Goal: Transaction & Acquisition: Book appointment/travel/reservation

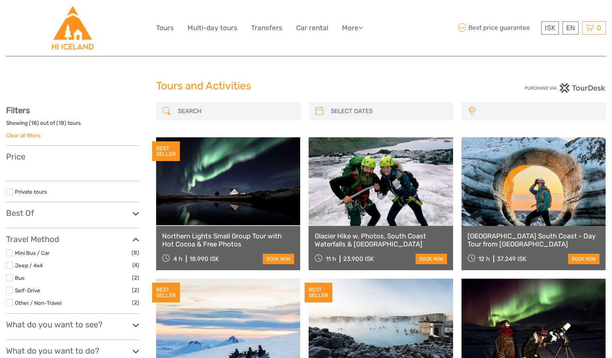
select select
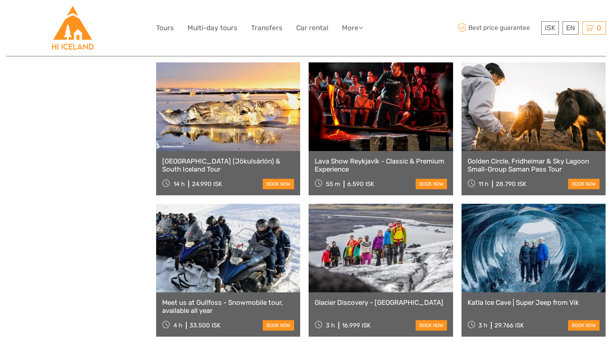
select select
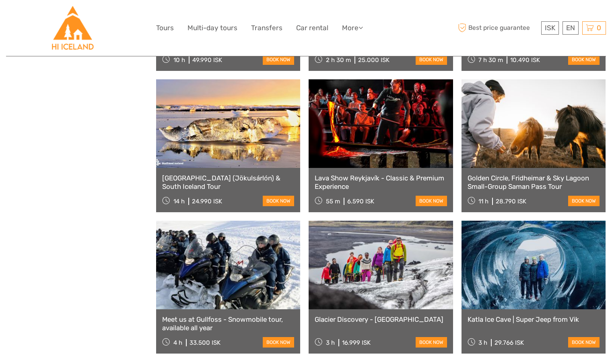
scroll to position [0, 0]
click at [360, 179] on link "Lava Show Reykjavík - Classic & Premium Experience" at bounding box center [381, 182] width 132 height 17
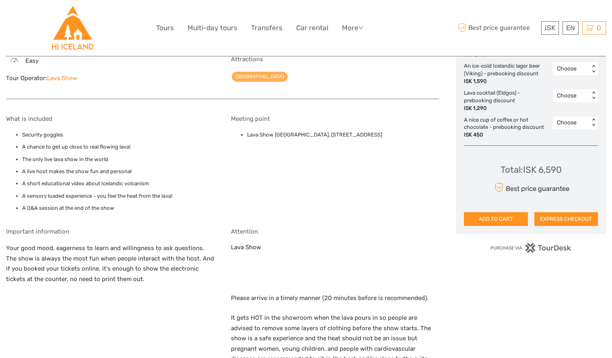
scroll to position [507, 0]
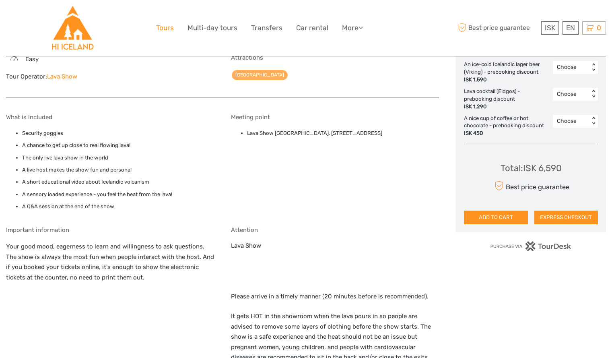
click at [168, 27] on link "Tours" at bounding box center [165, 28] width 18 height 12
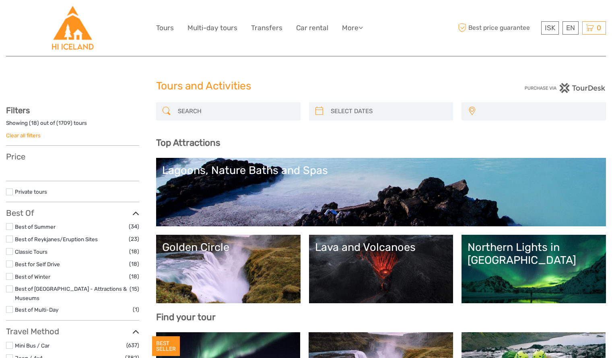
select select
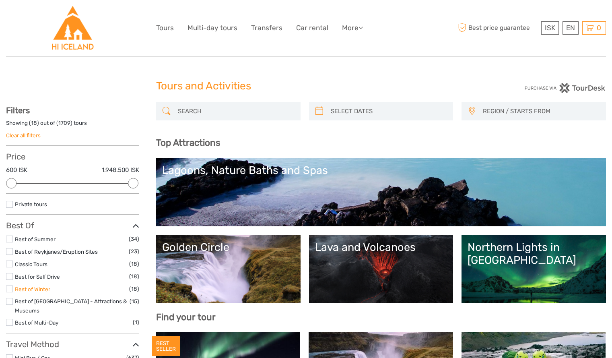
click at [43, 289] on link "Best of Winter" at bounding box center [32, 289] width 35 height 6
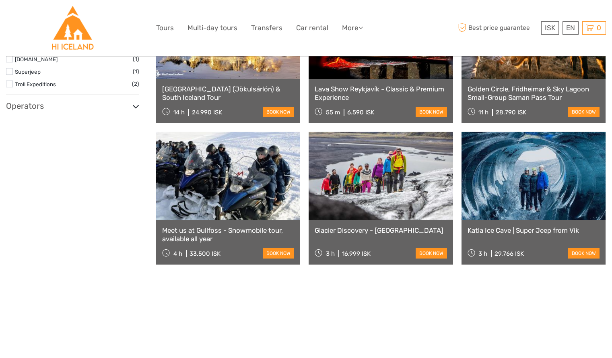
scroll to position [730, 0]
